Goal: Check status: Check status

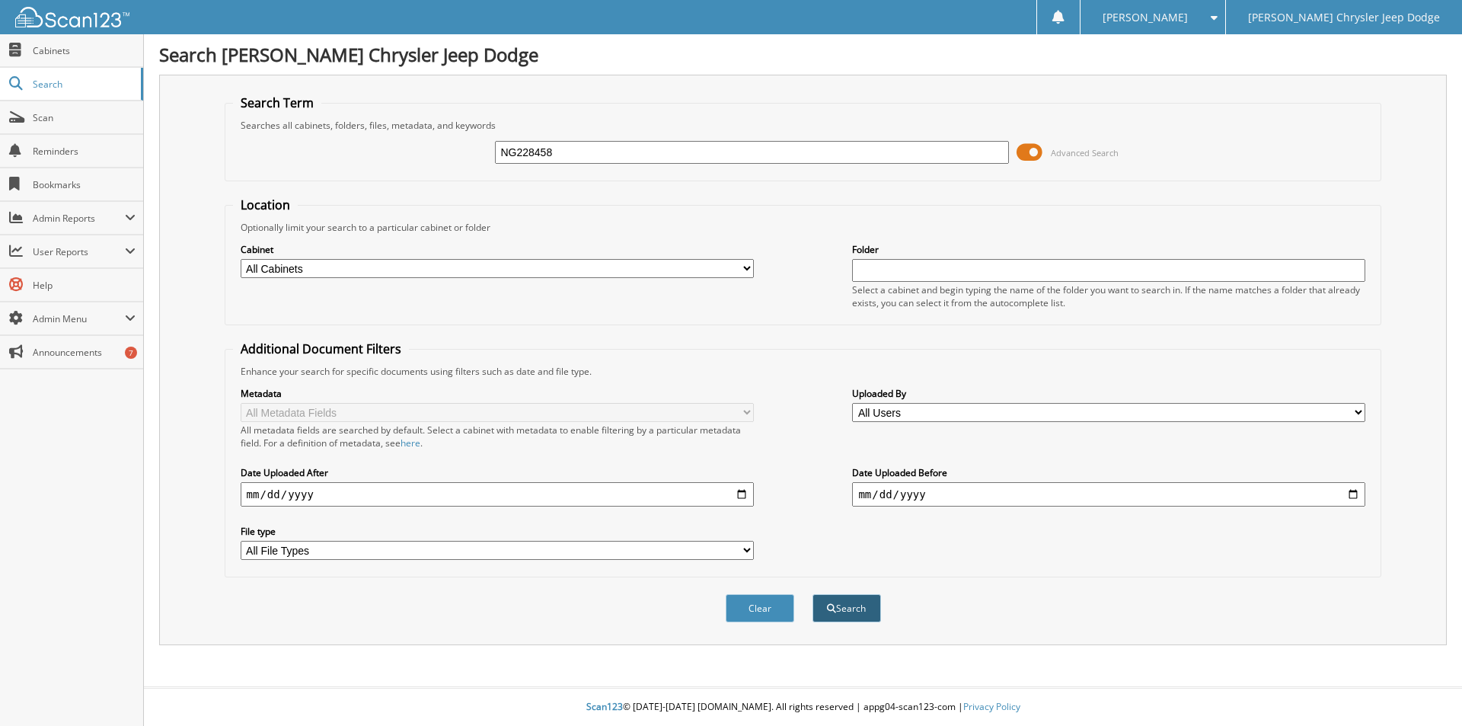
type input "NG228458"
click at [839, 610] on button "Search" at bounding box center [847, 608] width 69 height 28
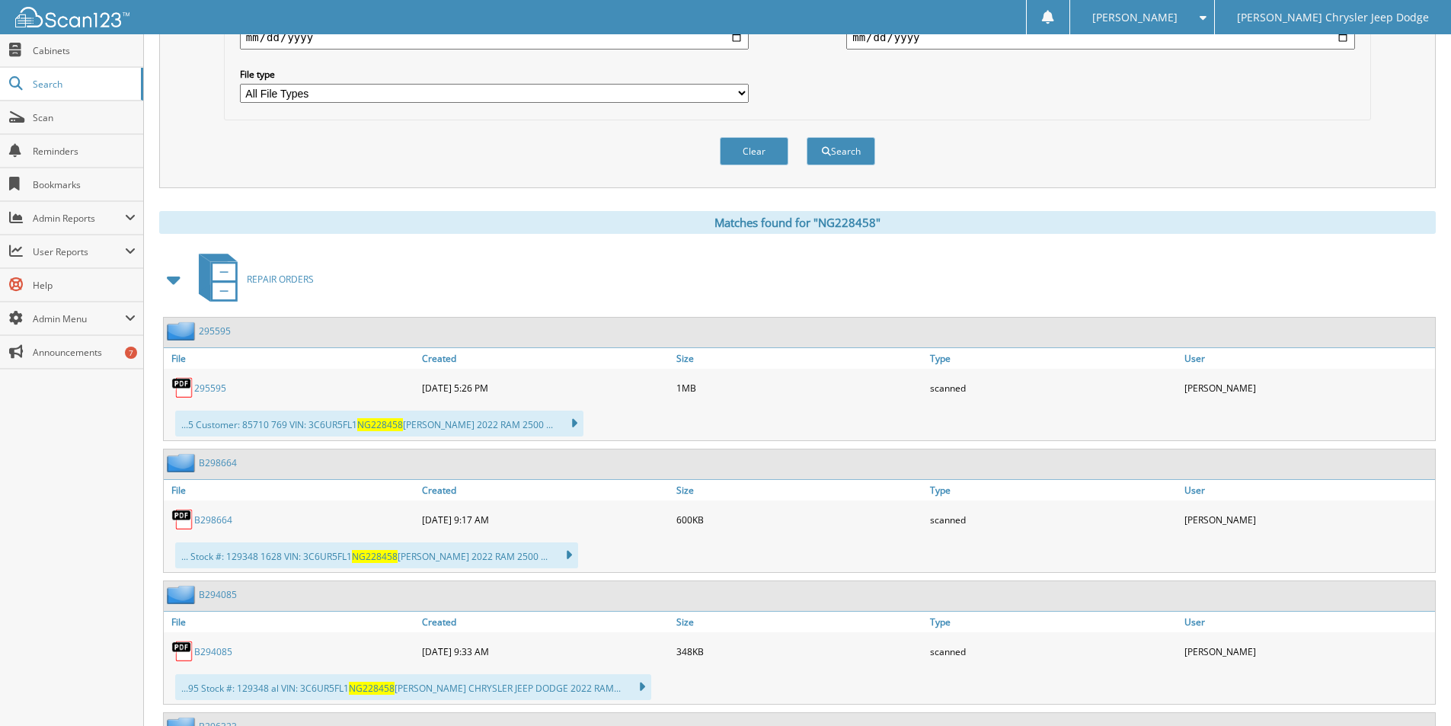
scroll to position [533, 0]
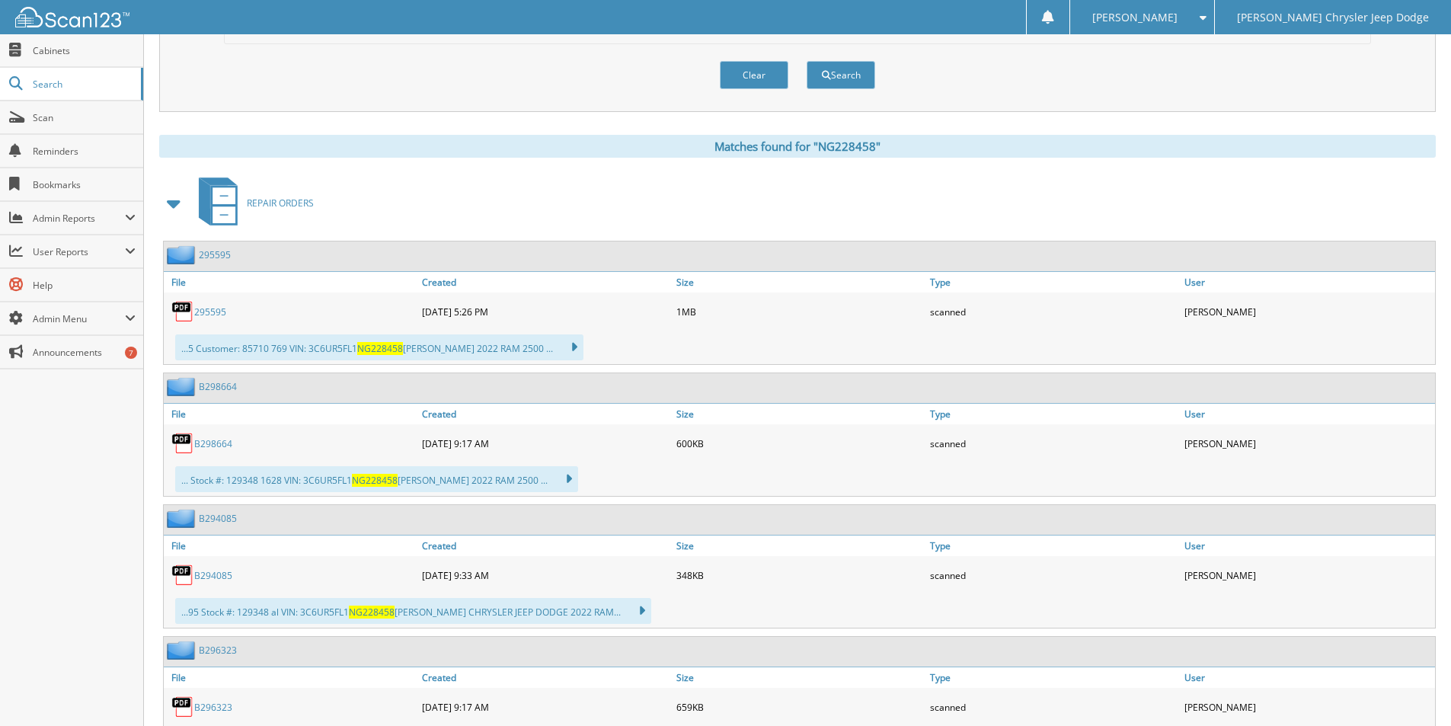
click at [208, 311] on link "295595" at bounding box center [210, 311] width 32 height 13
drag, startPoint x: 1026, startPoint y: 204, endPoint x: 910, endPoint y: 218, distance: 116.6
click at [1024, 204] on div "REPAIR ORDERS" at bounding box center [797, 203] width 1277 height 60
click at [203, 313] on link "295595" at bounding box center [210, 311] width 32 height 13
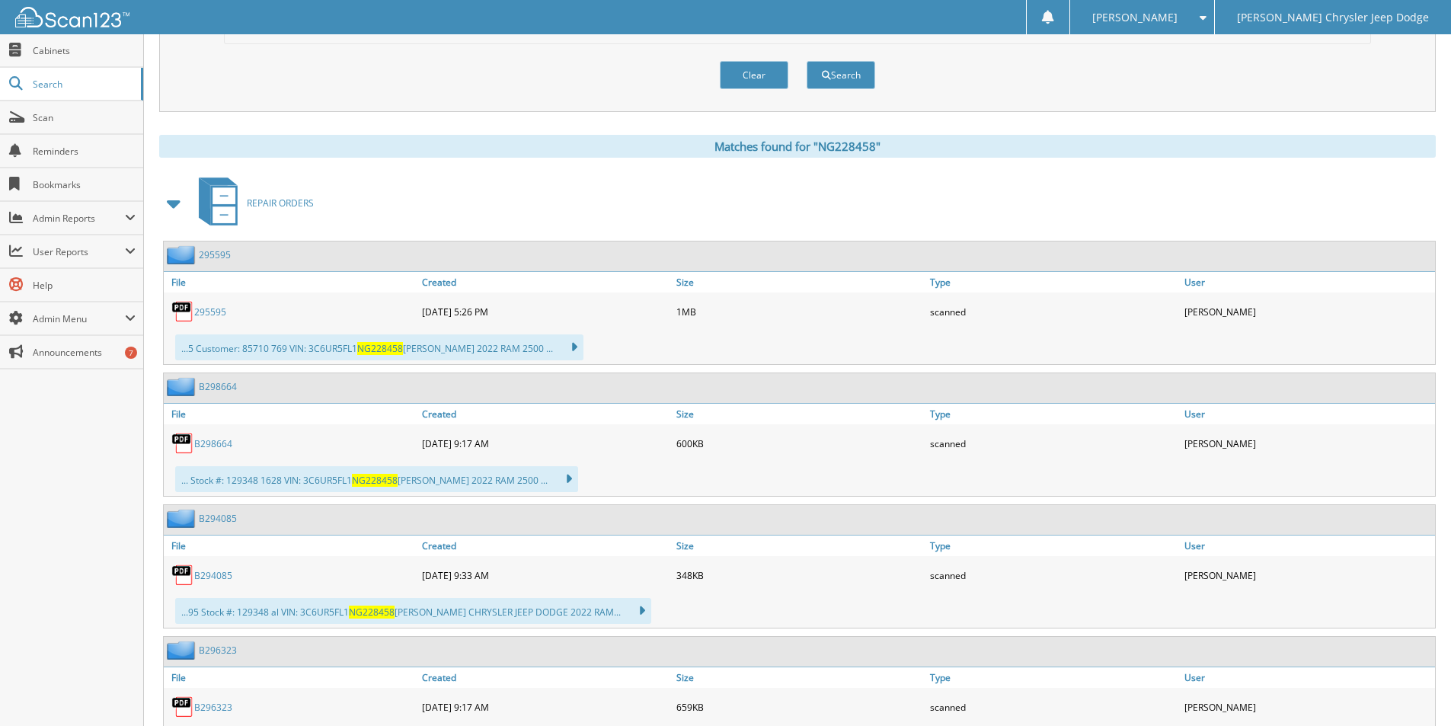
click at [1340, 314] on div "[PERSON_NAME]" at bounding box center [1308, 311] width 254 height 30
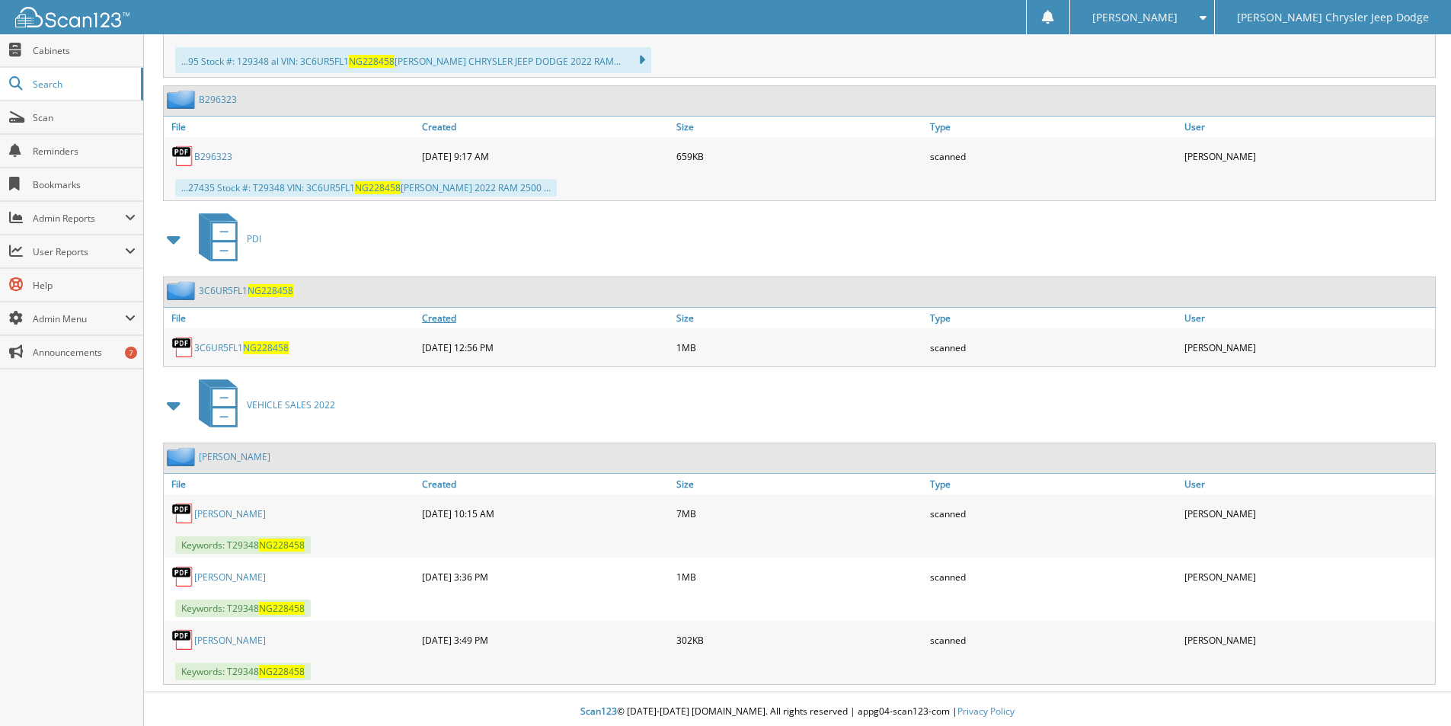
scroll to position [1089, 0]
